Goal: Transaction & Acquisition: Purchase product/service

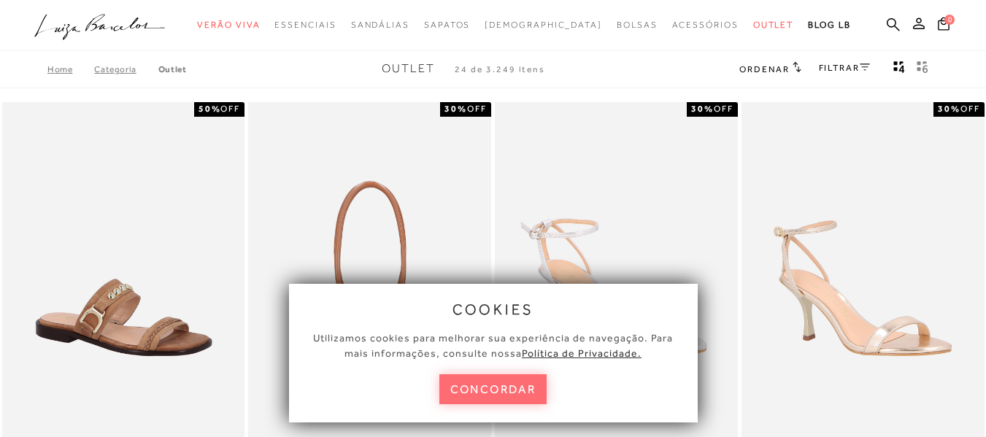
click at [486, 388] on button "concordar" at bounding box center [493, 389] width 108 height 30
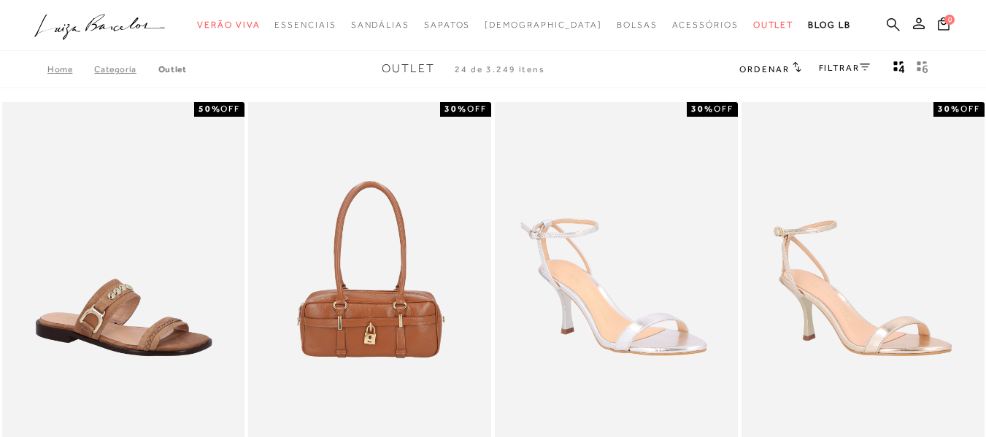
click at [887, 32] on link at bounding box center [893, 26] width 13 height 18
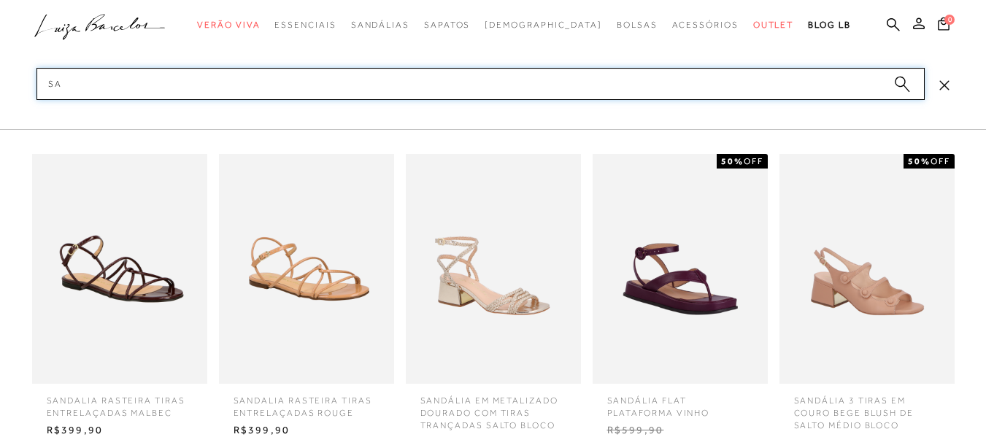
type input "s"
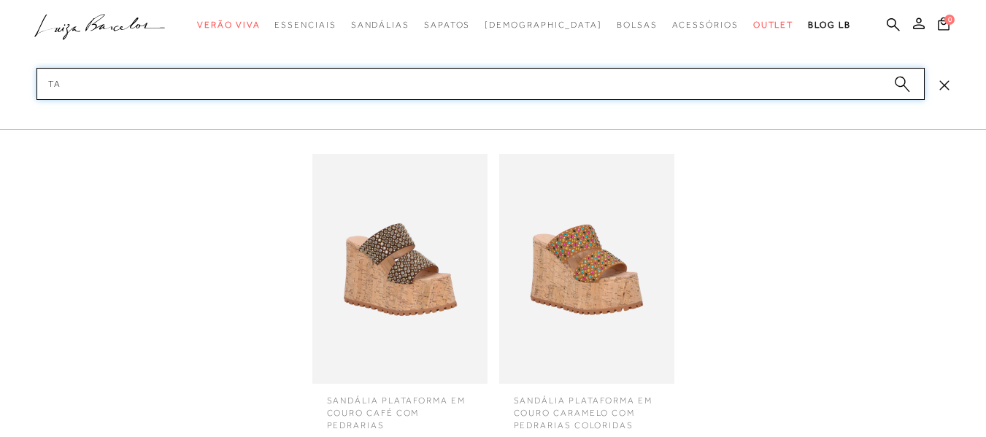
type input "t"
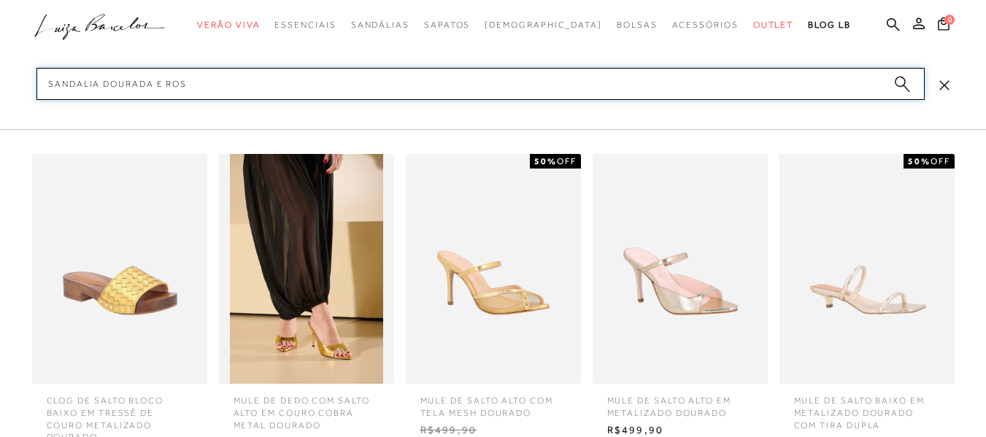
type input "sandalia dourada e rosa"
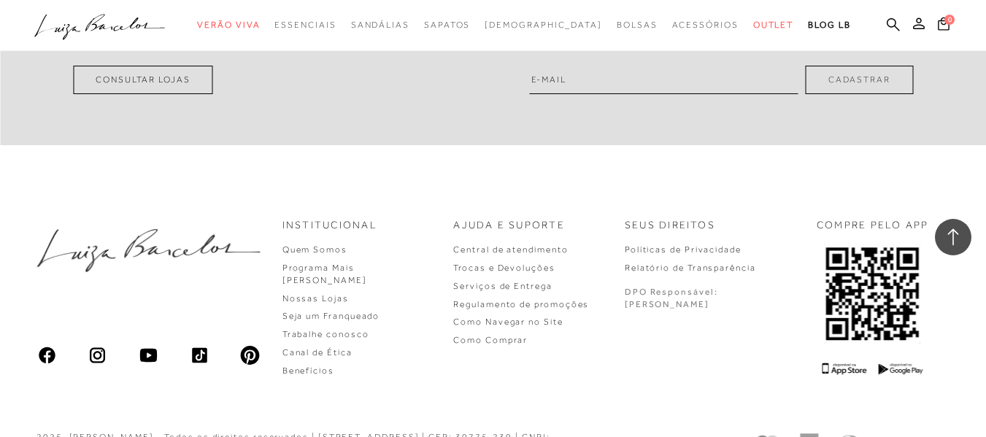
scroll to position [3276, 0]
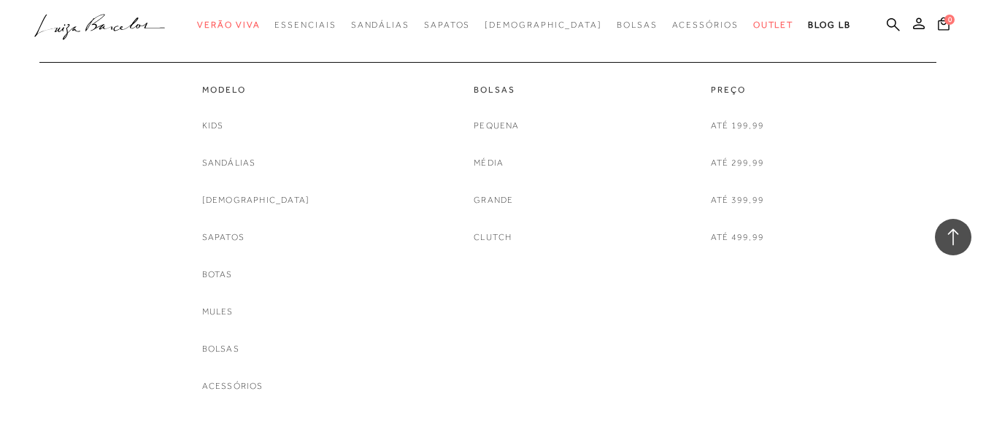
click at [719, 242] on link "Até 499,99" at bounding box center [737, 237] width 53 height 15
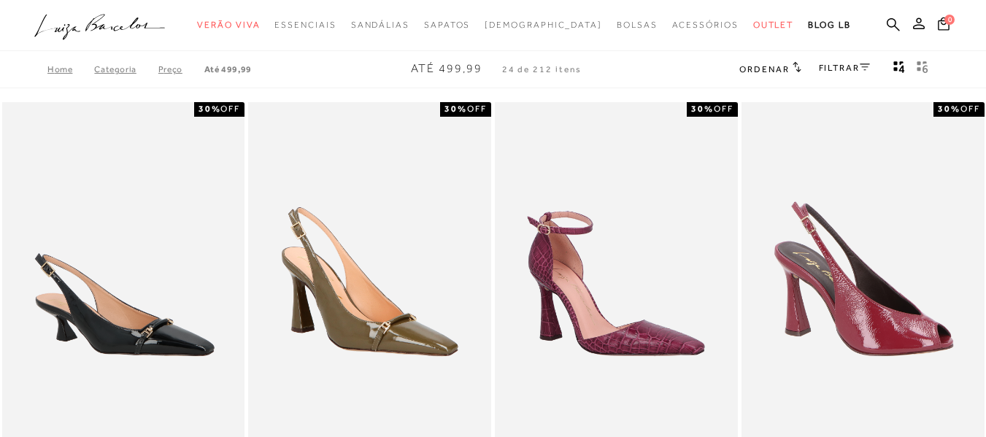
click at [777, 73] on span "Ordenar" at bounding box center [764, 69] width 50 height 10
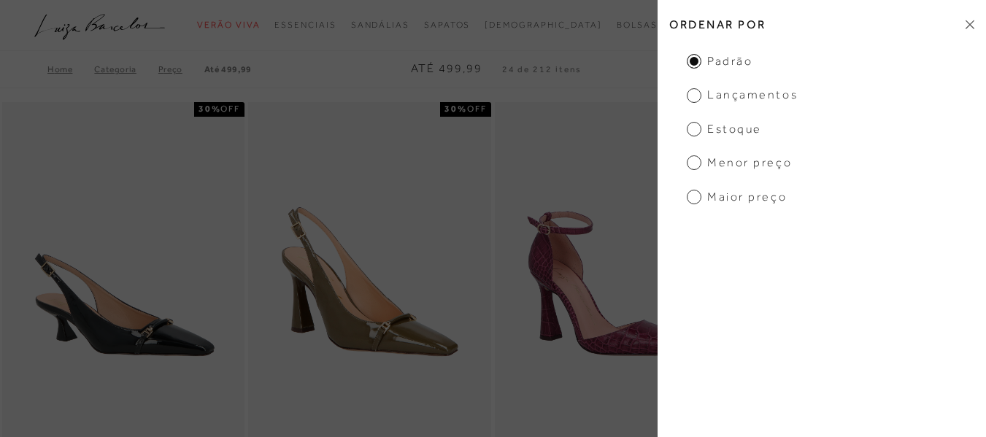
click at [706, 162] on span "Menor preço" at bounding box center [739, 163] width 105 height 16
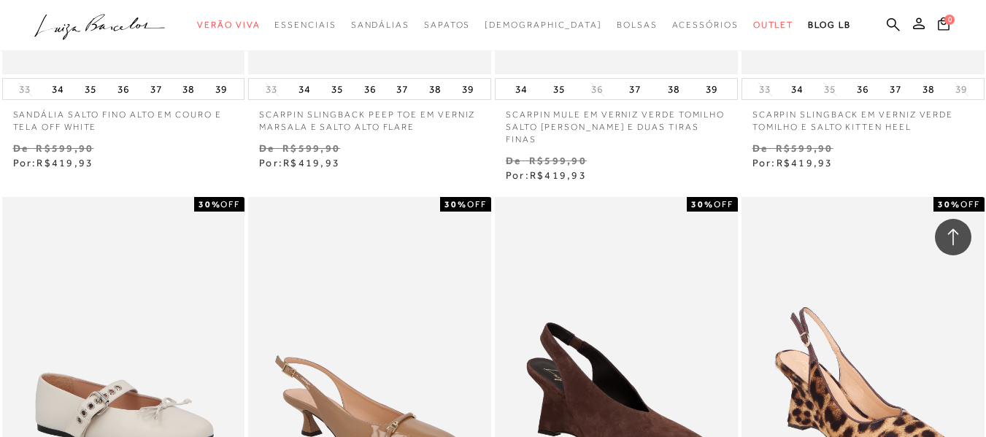
scroll to position [2628, 0]
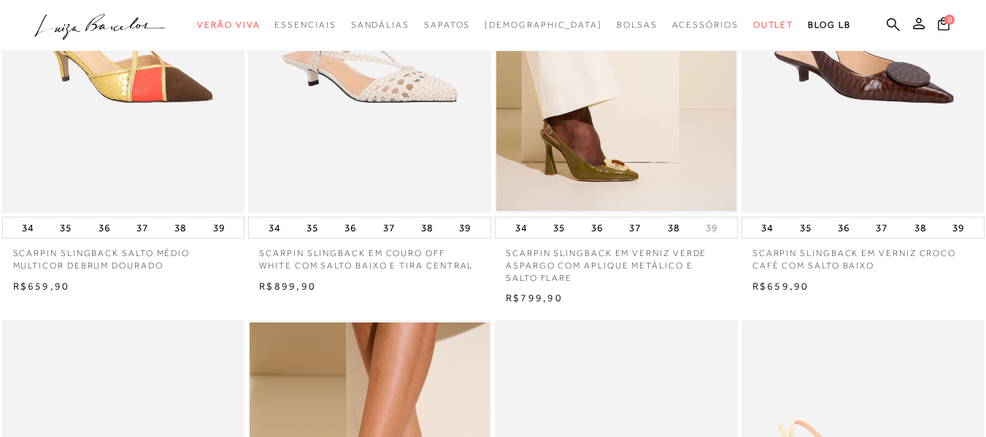
scroll to position [730, 0]
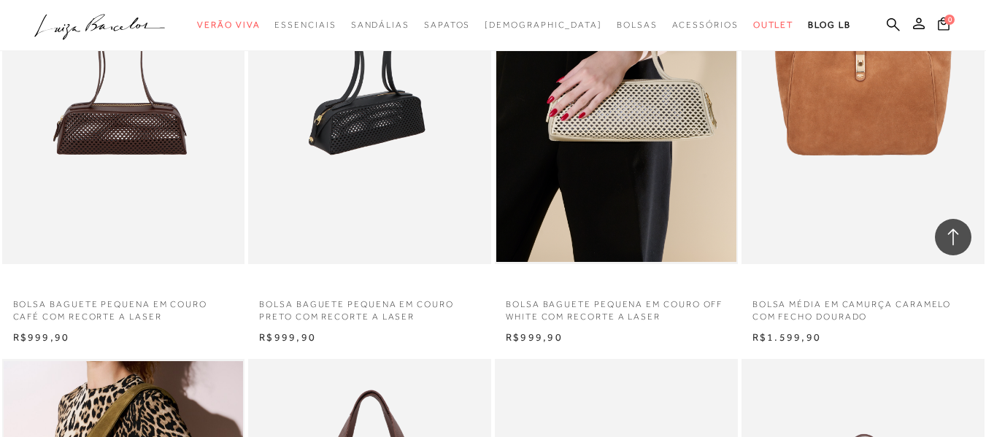
scroll to position [1168, 0]
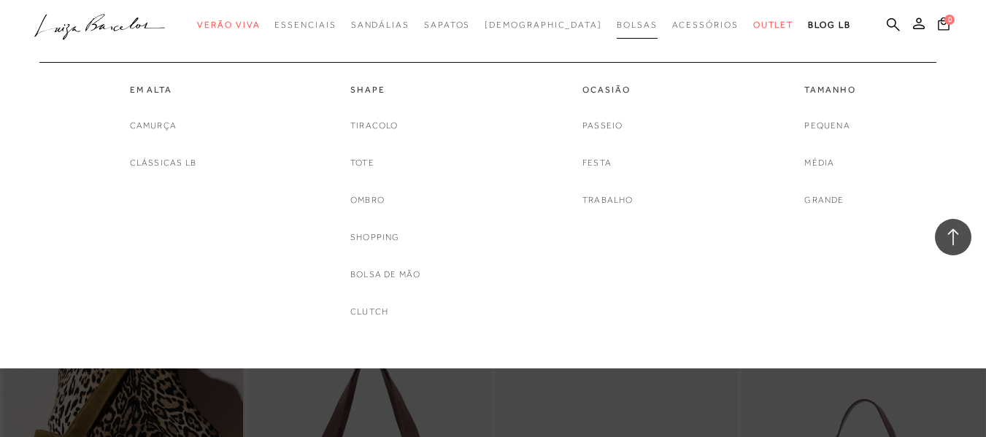
drag, startPoint x: 596, startPoint y: 197, endPoint x: 618, endPoint y: 23, distance: 175.8
click at [618, 23] on span "Bolsas" at bounding box center [637, 25] width 41 height 10
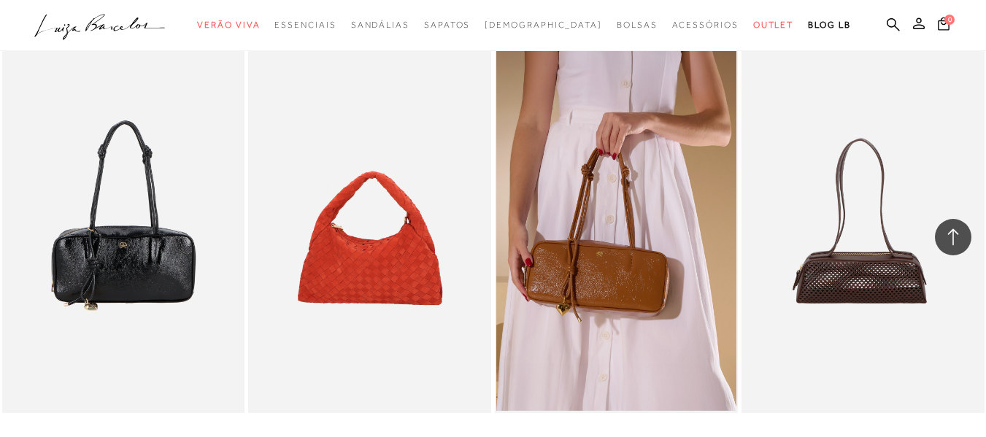
scroll to position [1606, 0]
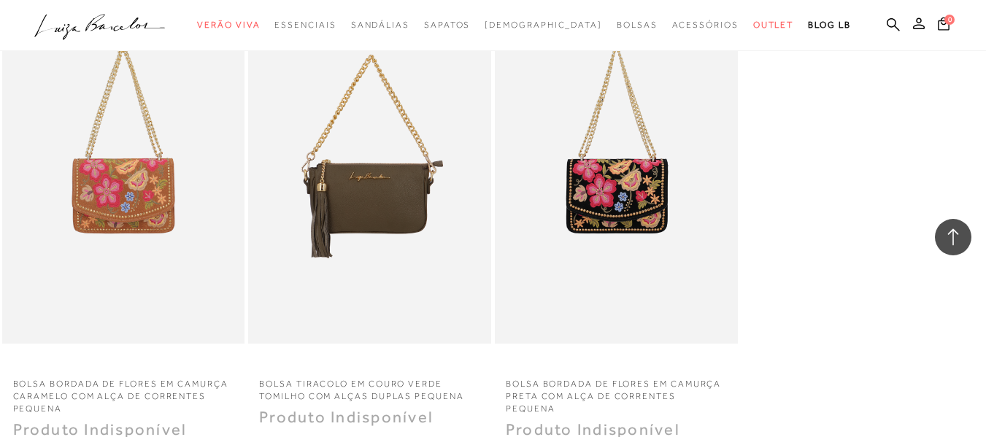
scroll to position [2336, 0]
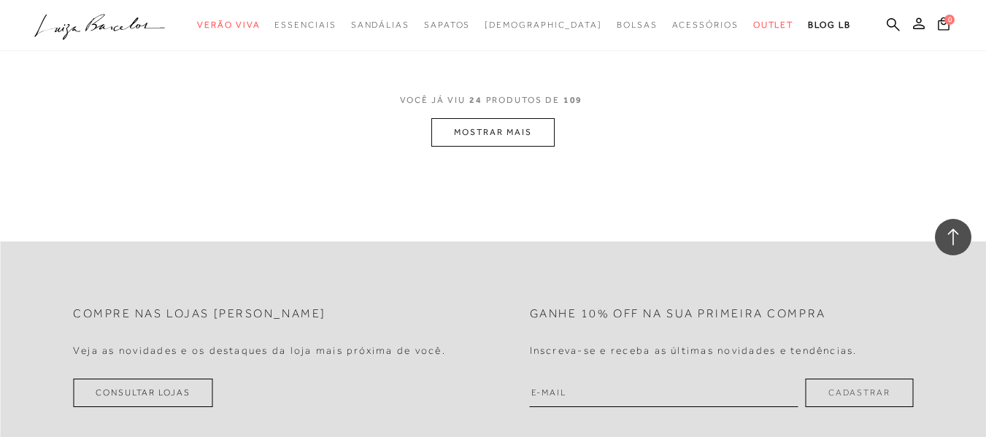
scroll to position [2774, 0]
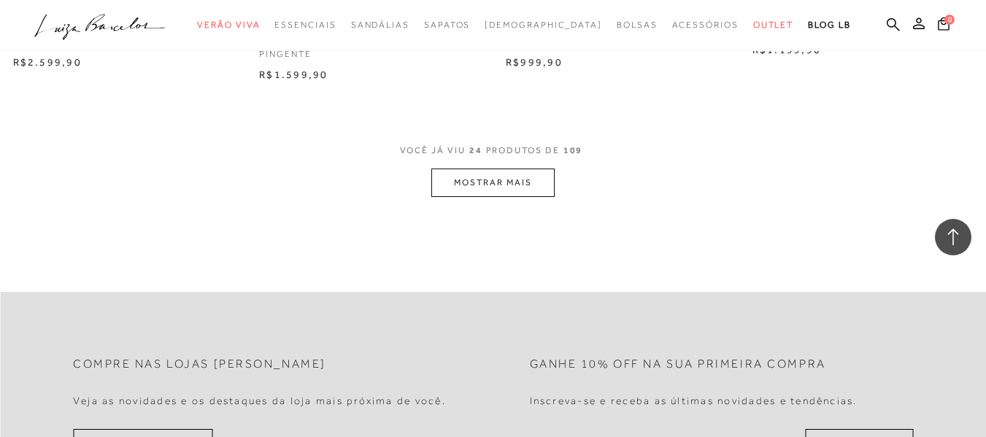
click at [524, 174] on button "MOSTRAR MAIS" at bounding box center [492, 183] width 123 height 28
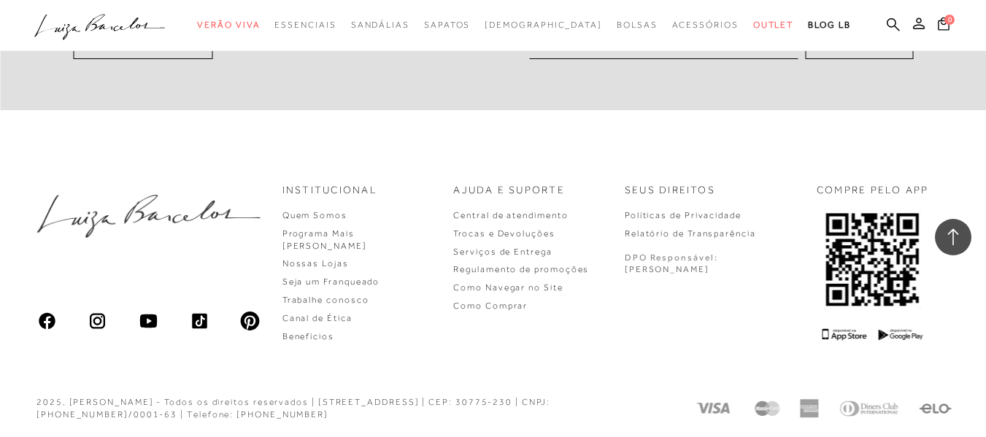
scroll to position [5661, 0]
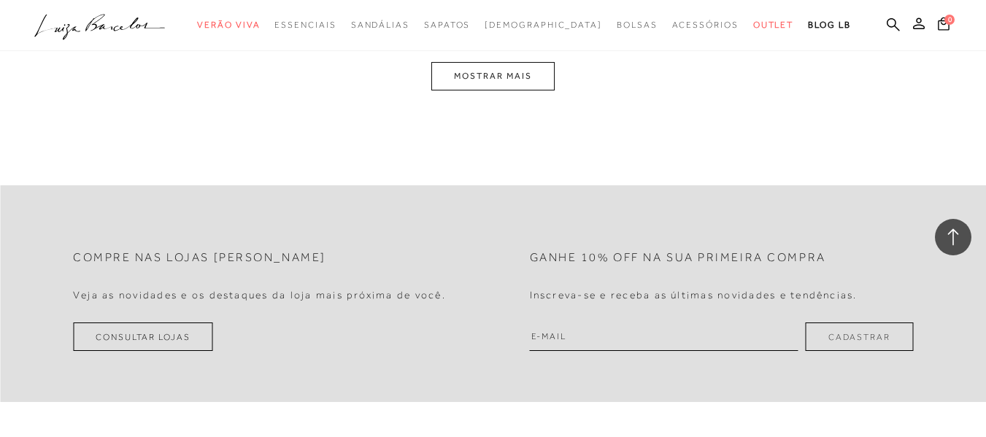
click at [537, 85] on button "MOSTRAR MAIS" at bounding box center [492, 76] width 123 height 28
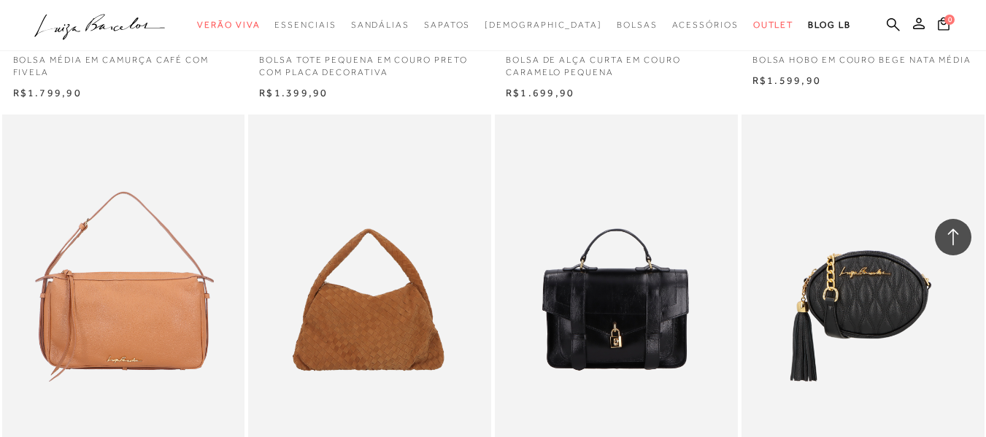
scroll to position [8125, 0]
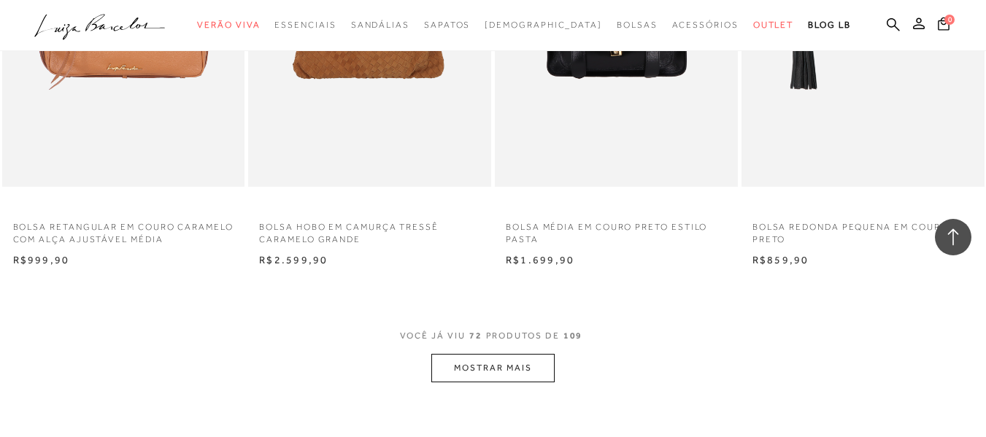
click at [512, 369] on button "MOSTRAR MAIS" at bounding box center [492, 368] width 123 height 28
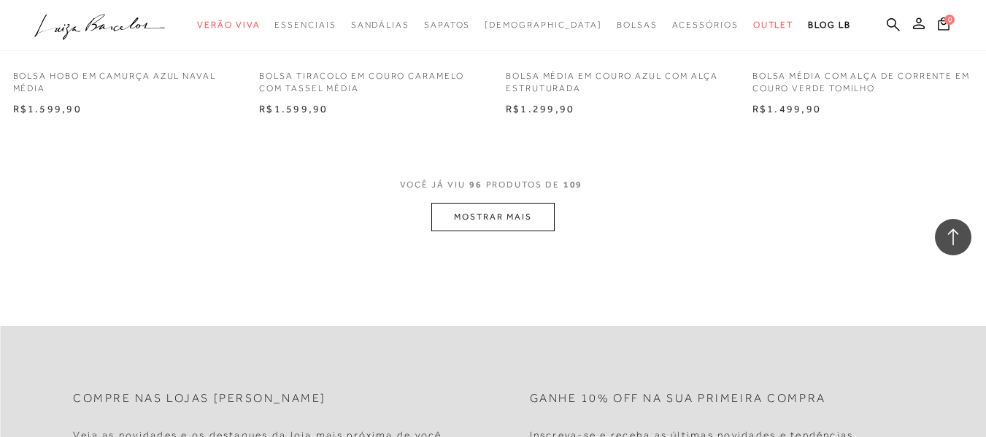
scroll to position [11191, 0]
